Goal: Register for event/course

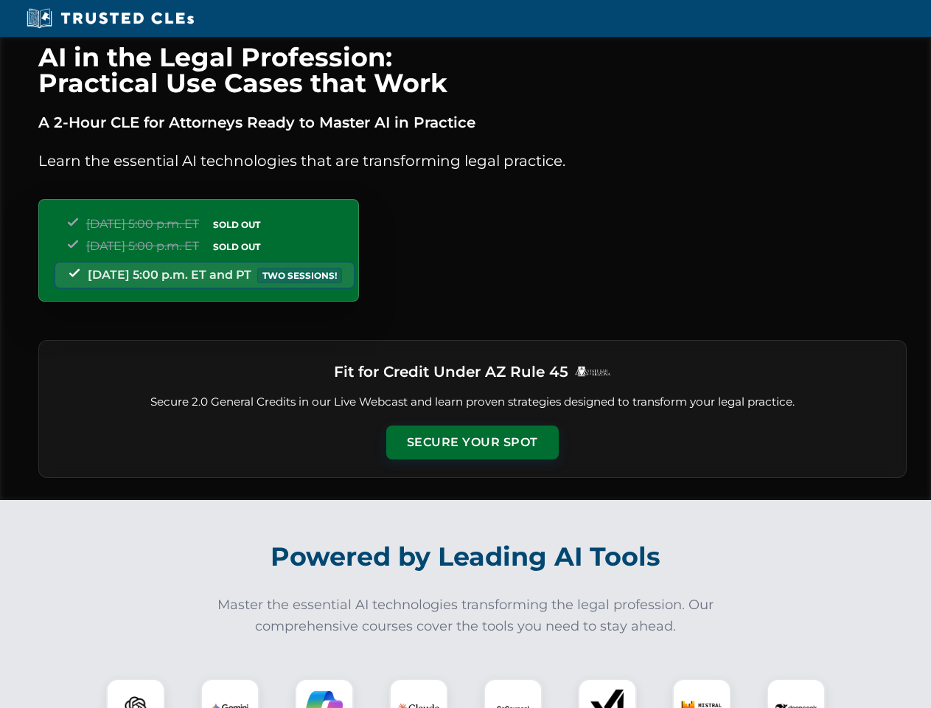
click at [472, 442] on button "Secure Your Spot" at bounding box center [472, 442] width 172 height 34
click at [136, 693] on img at bounding box center [135, 707] width 43 height 43
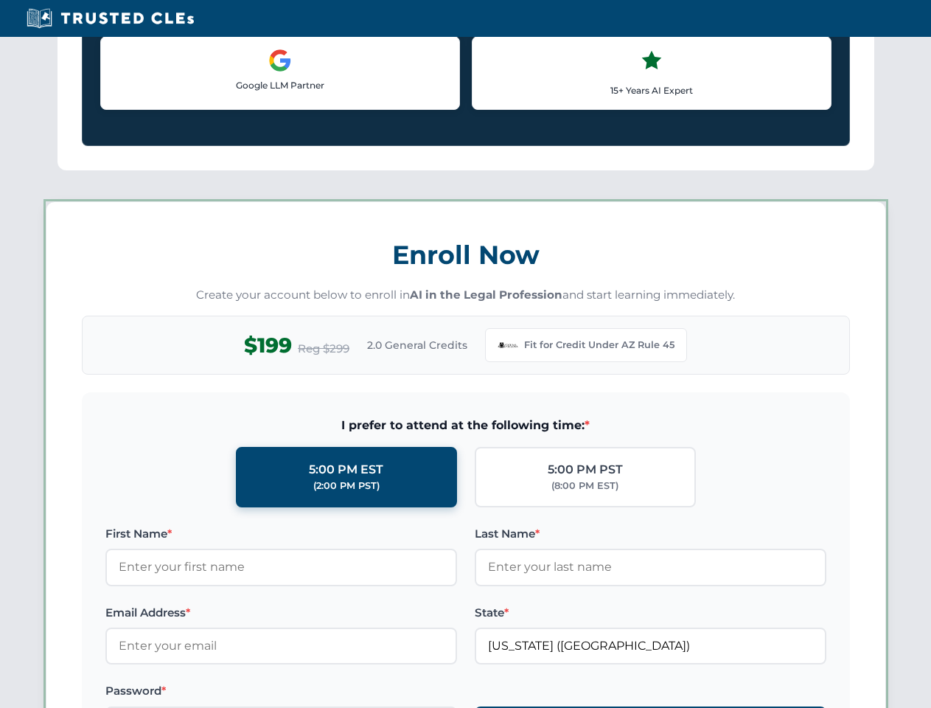
click at [324, 693] on label "Password *" at bounding box center [281, 691] width 352 height 18
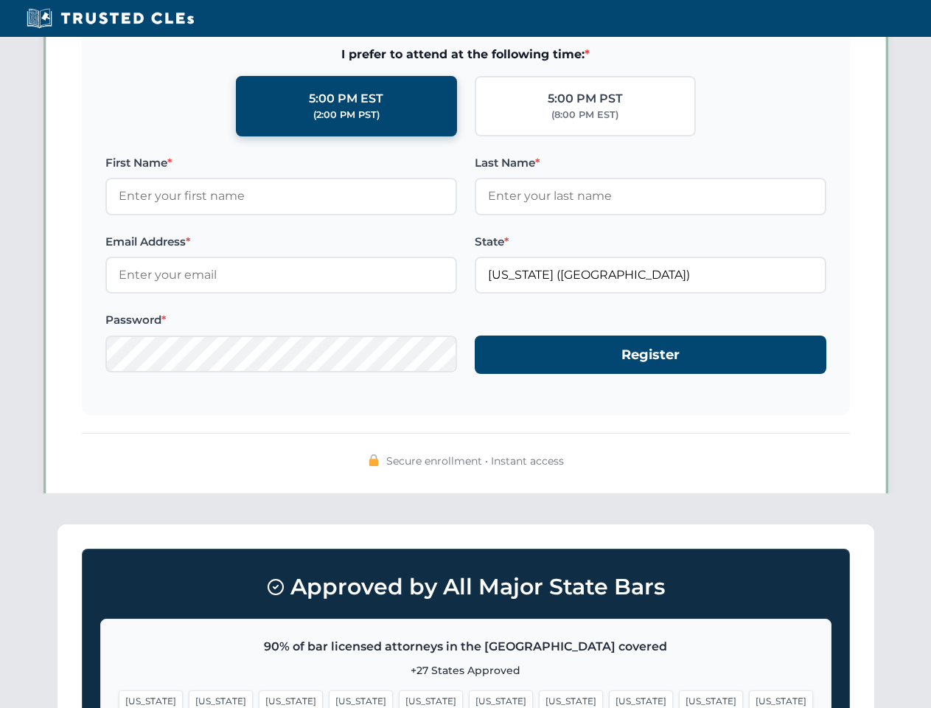
click at [679, 693] on span "[US_STATE]" at bounding box center [711, 700] width 64 height 21
